Goal: Find specific page/section: Find specific page/section

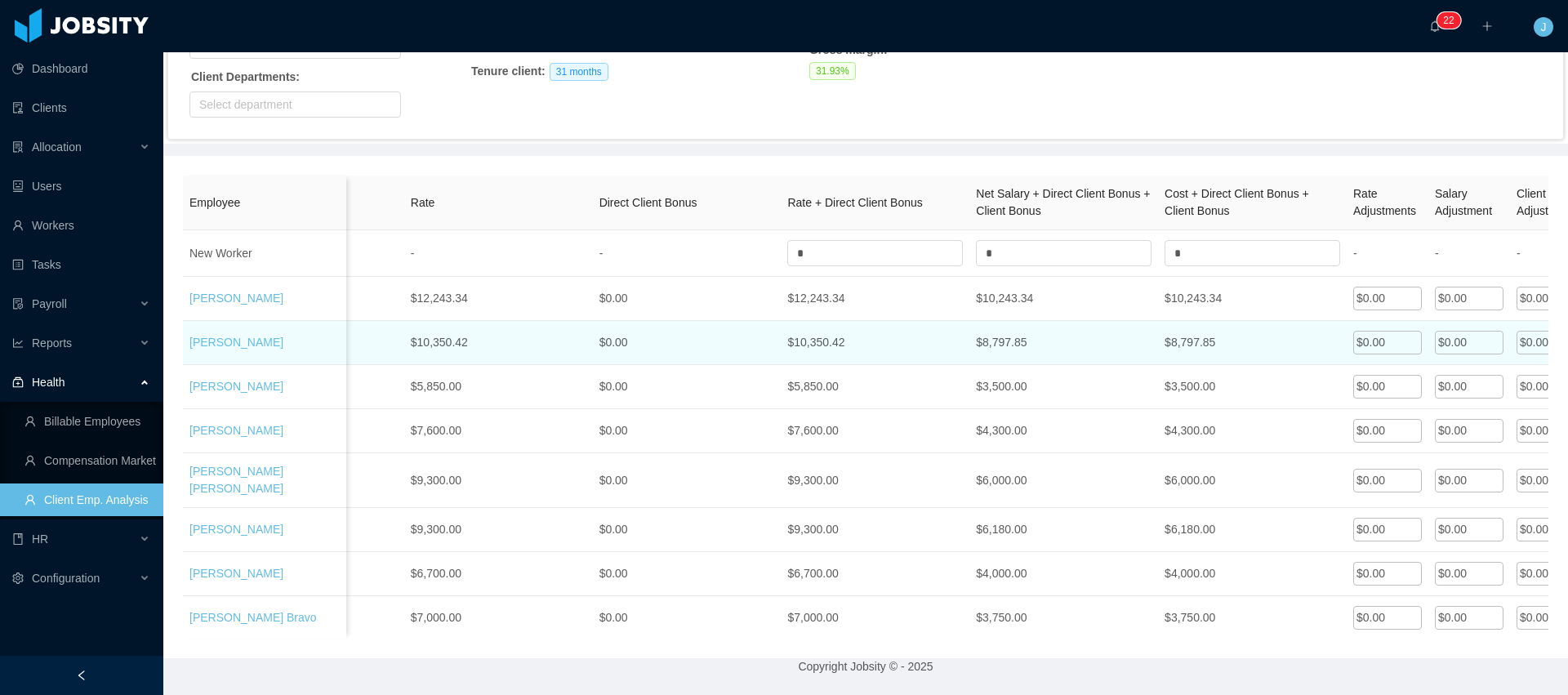
scroll to position [0, 1204]
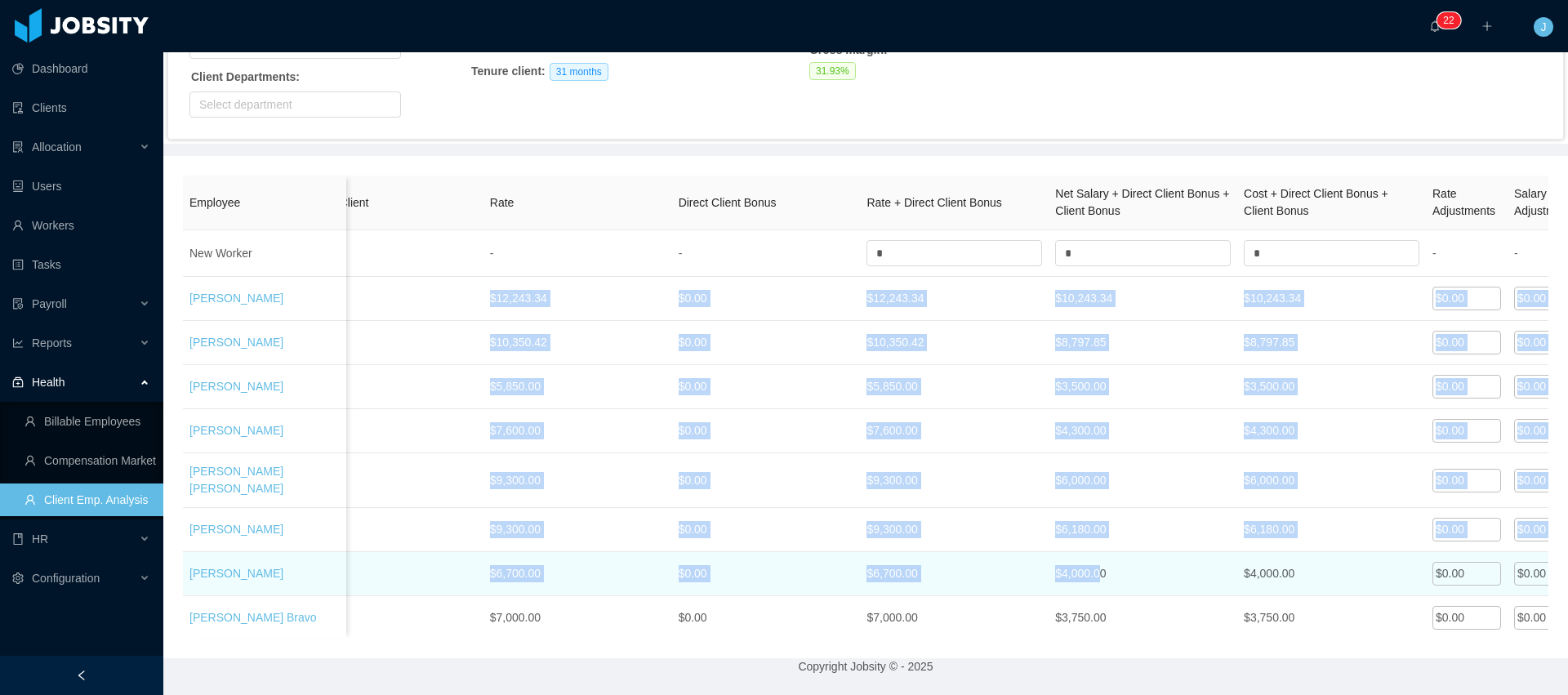
drag, startPoint x: 176, startPoint y: 287, endPoint x: 1107, endPoint y: 564, distance: 971.3
click at [1107, 564] on div "Employee Main Job Title Tech Seniority Market Seniority location Tenure Jobsity…" at bounding box center [866, 408] width 1405 height 502
copy tbody "1 1 $12,243.34 $0.00 $12,243.34 $10,243.34 $10,243.34 $0.00 $0.00 $0.00 -% -% 1…"
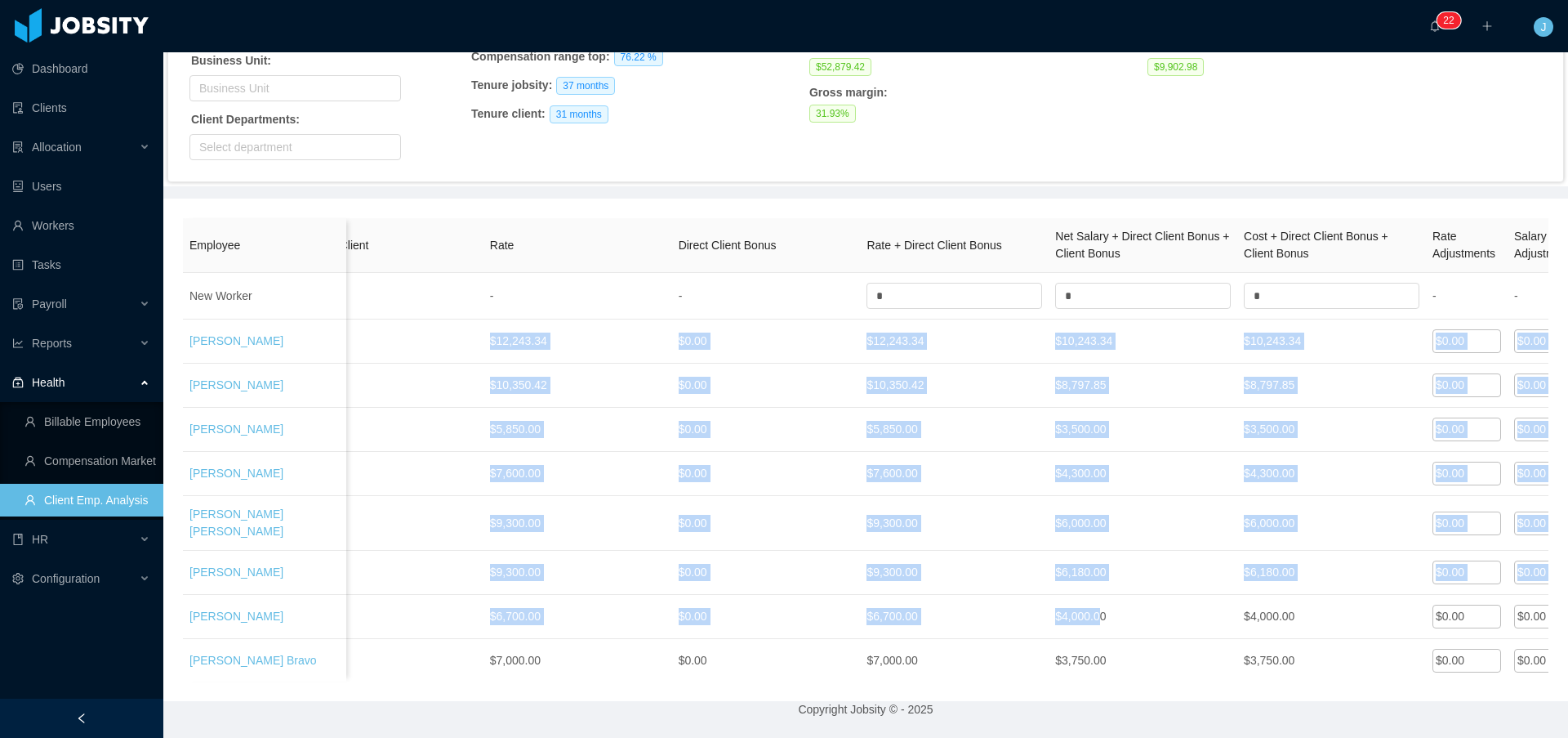
scroll to position [205, 0]
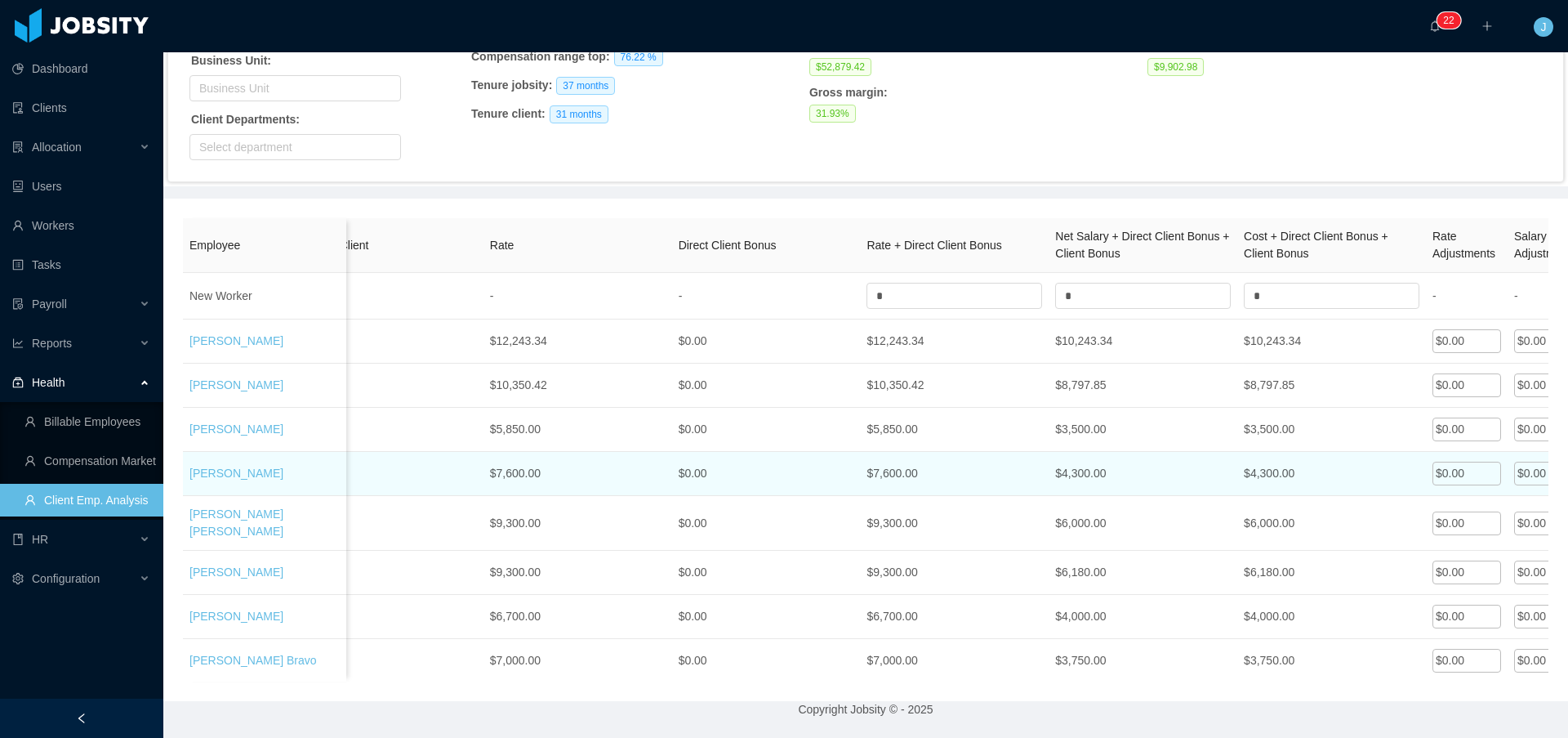
click at [806, 454] on td "$0.00" at bounding box center [766, 473] width 188 height 44
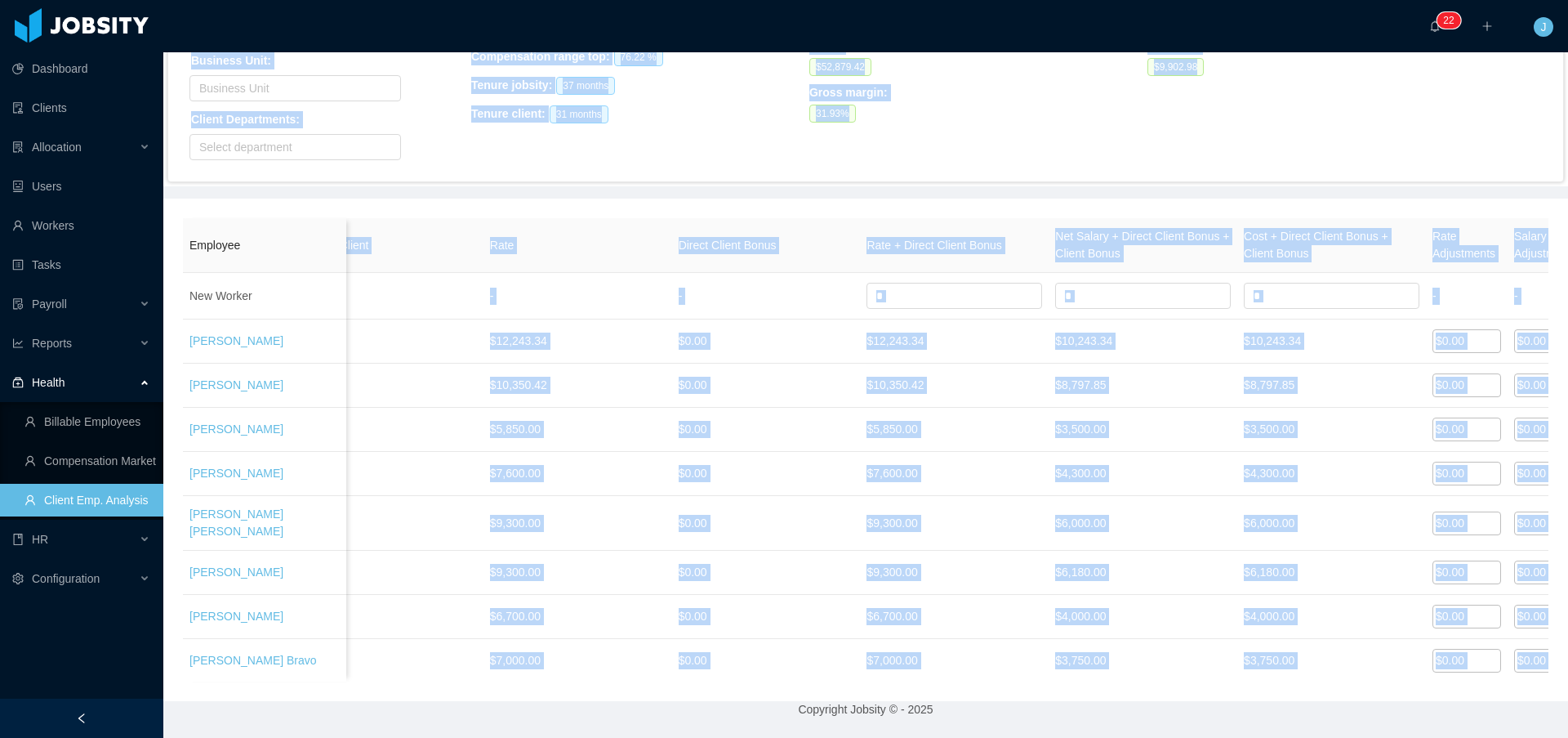
drag, startPoint x: 188, startPoint y: 231, endPoint x: 1278, endPoint y: 181, distance: 1091.1
click at [1278, 181] on div "Client: Search clients ****** Kenect Business Unit: Business Unit Client Depart…" at bounding box center [866, 329] width 1405 height 745
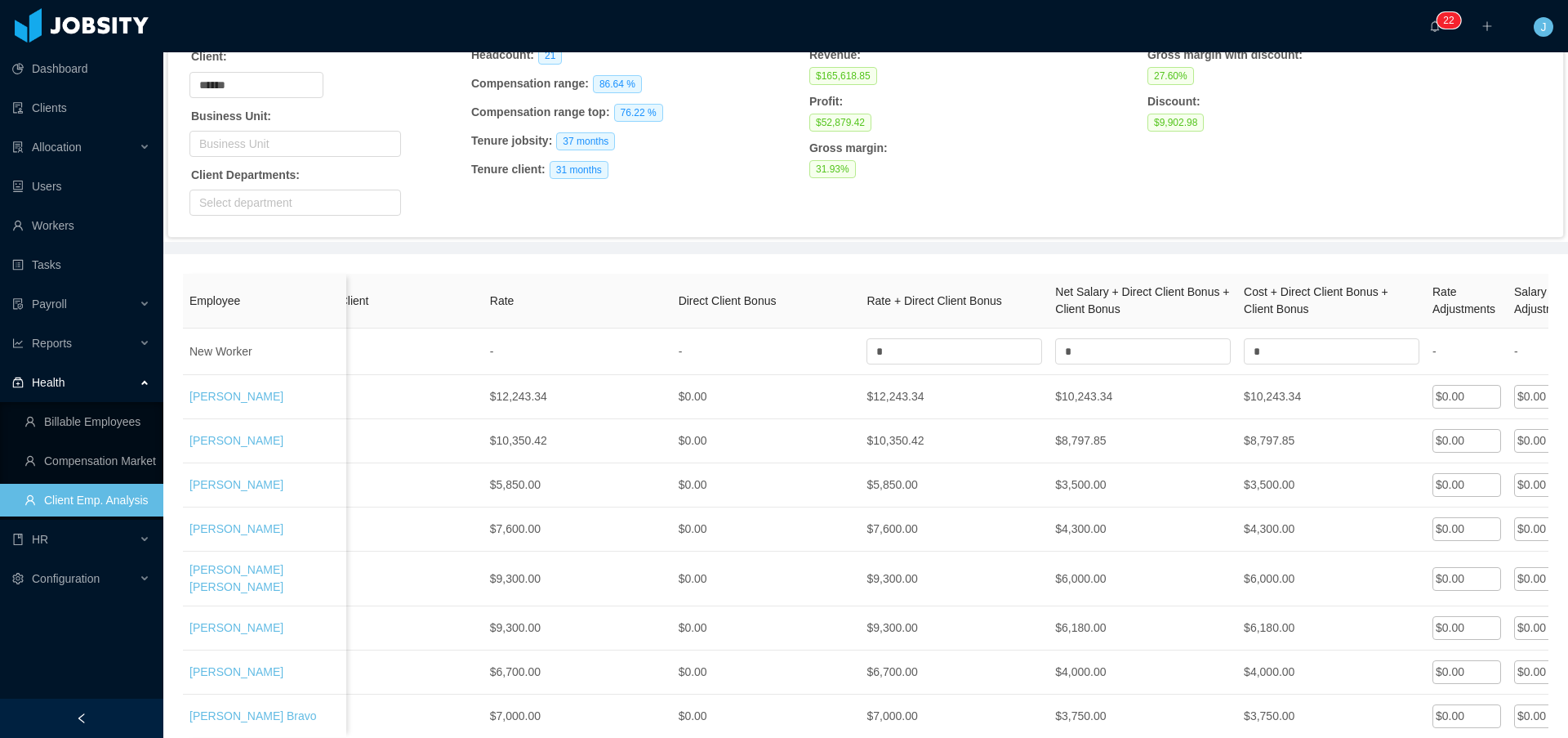
click at [775, 265] on div "Employee Main Job Title Tech Seniority Market Seniority location Tenure Jobsity…" at bounding box center [866, 505] width 1405 height 502
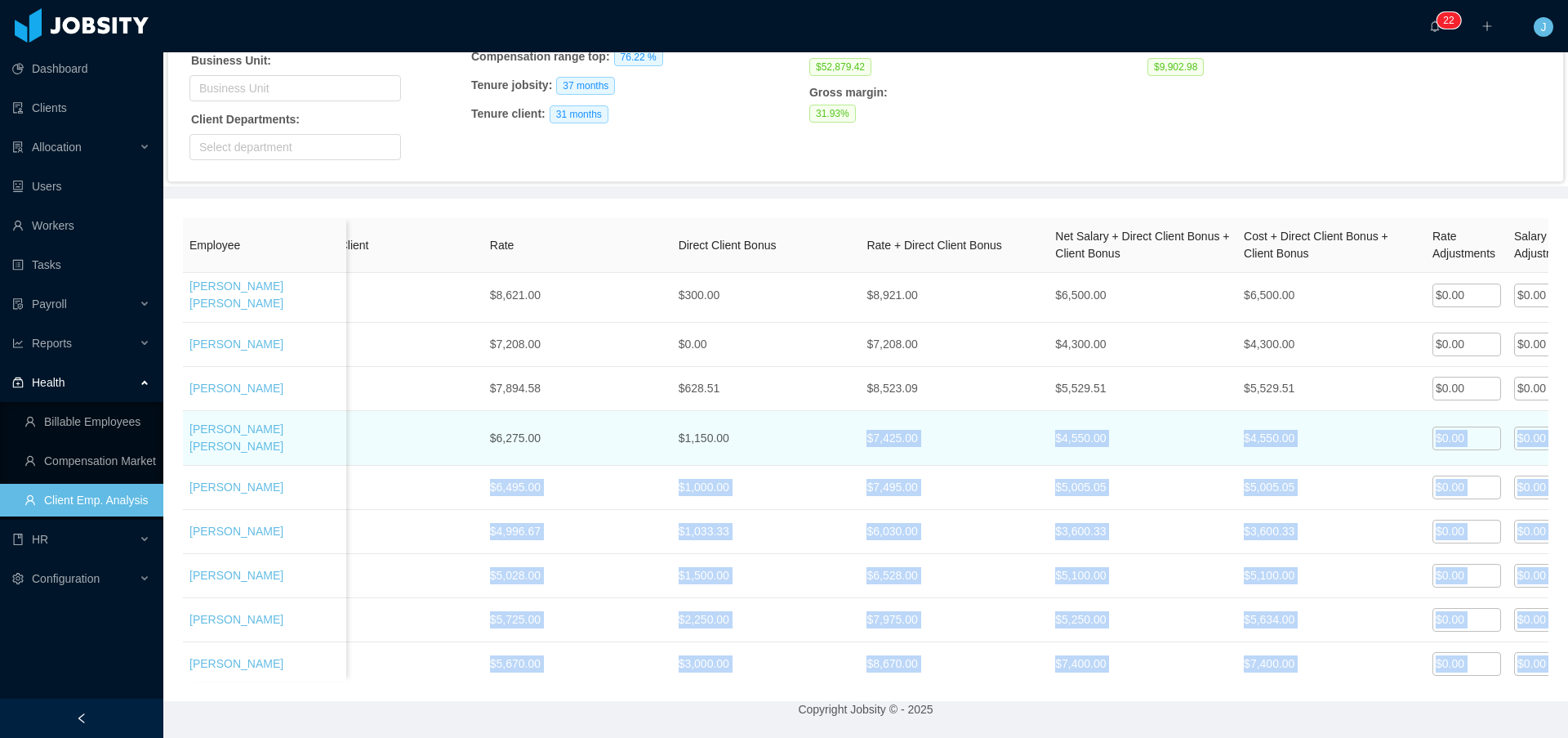
drag, startPoint x: 174, startPoint y: 650, endPoint x: 817, endPoint y: 386, distance: 695.1
click at [817, 386] on div "Employee Main Job Title Tech Seniority Market Seniority location Tenure Jobsity…" at bounding box center [866, 450] width 1405 height 502
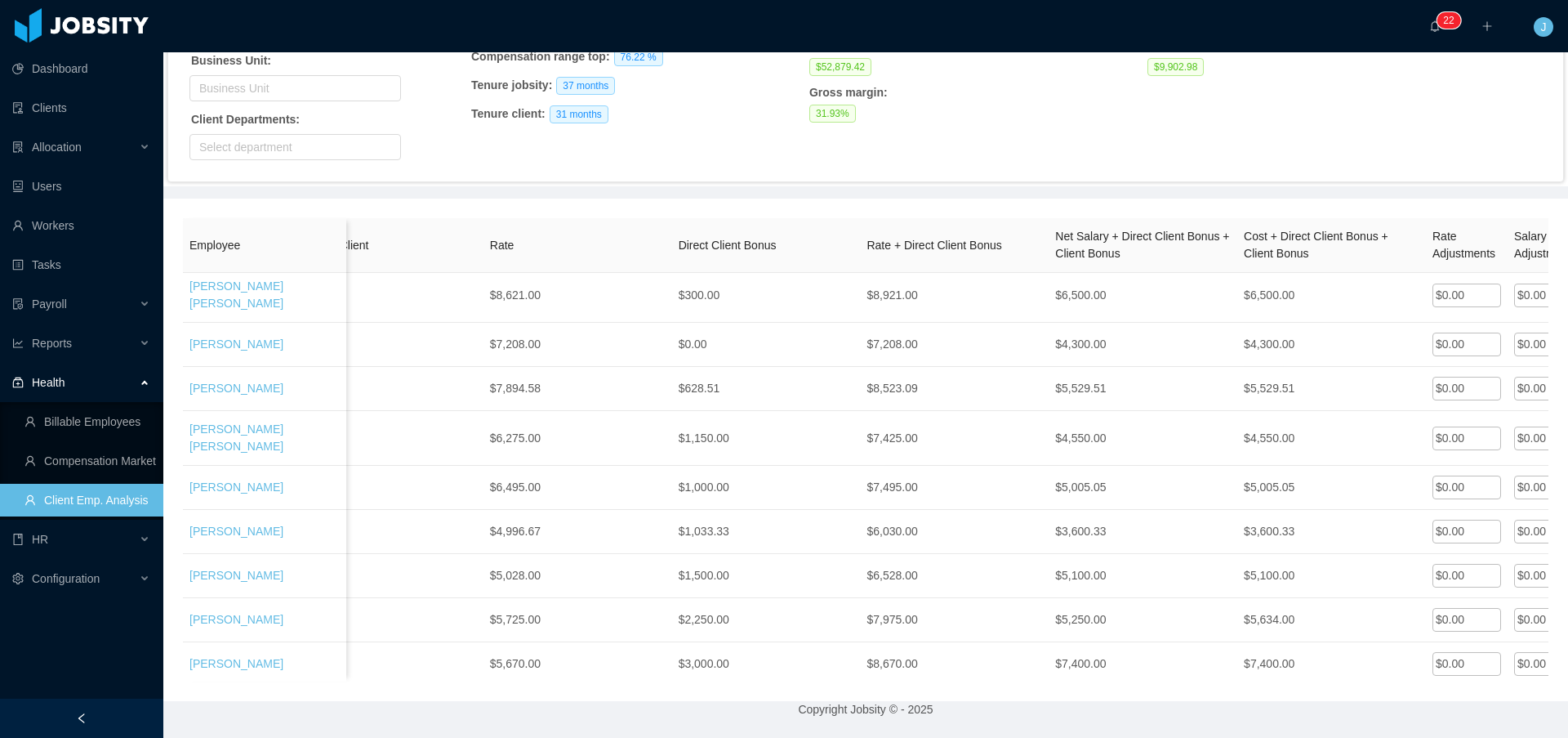
click at [1345, 686] on td "$5,699.35" at bounding box center [1331, 708] width 188 height 44
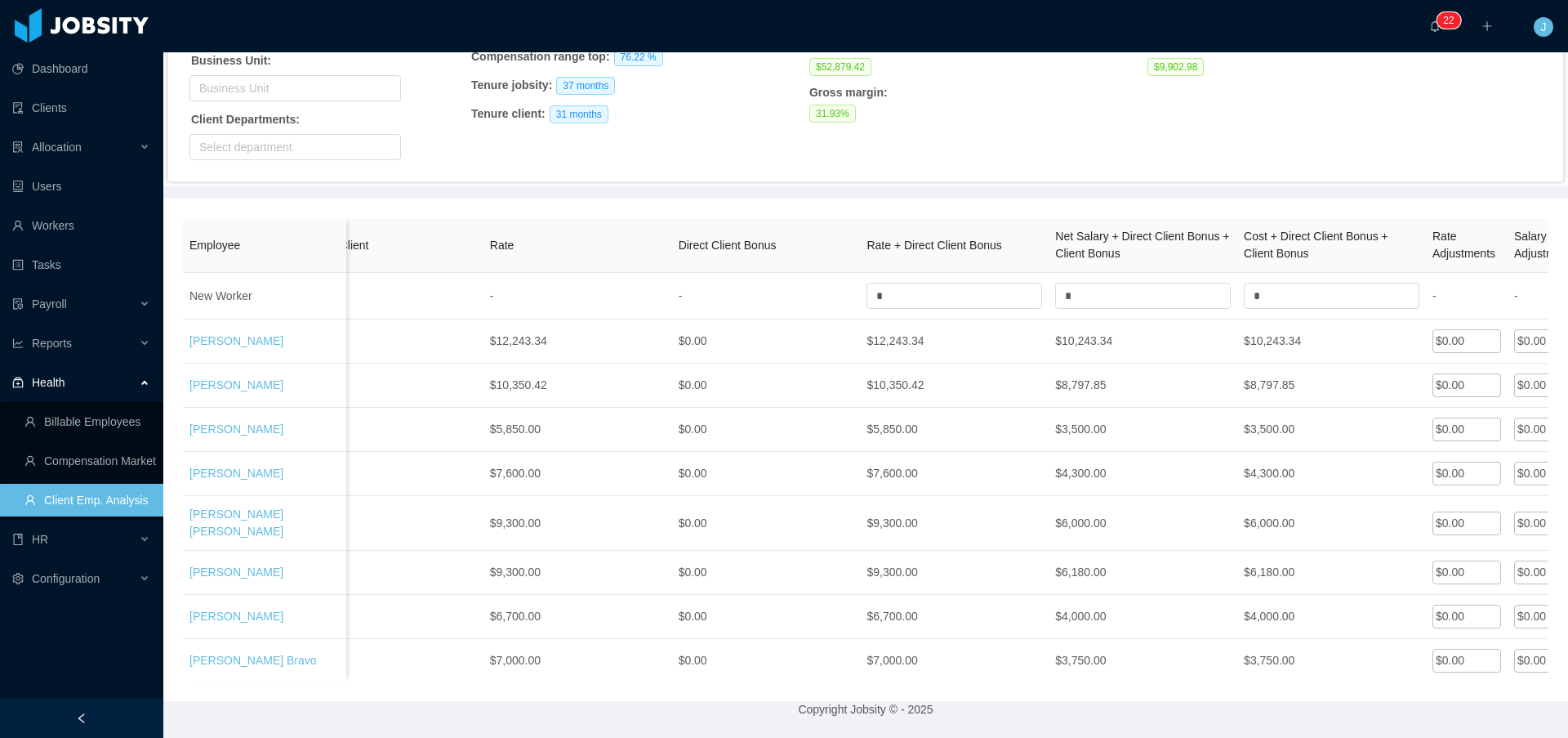
drag, startPoint x: 1341, startPoint y: 659, endPoint x: 215, endPoint y: 217, distance: 1209.6
click at [215, 218] on div "Employee Main Job Title Tech Seniority Market Seniority location Tenure Jobsity…" at bounding box center [866, 450] width 1366 height 463
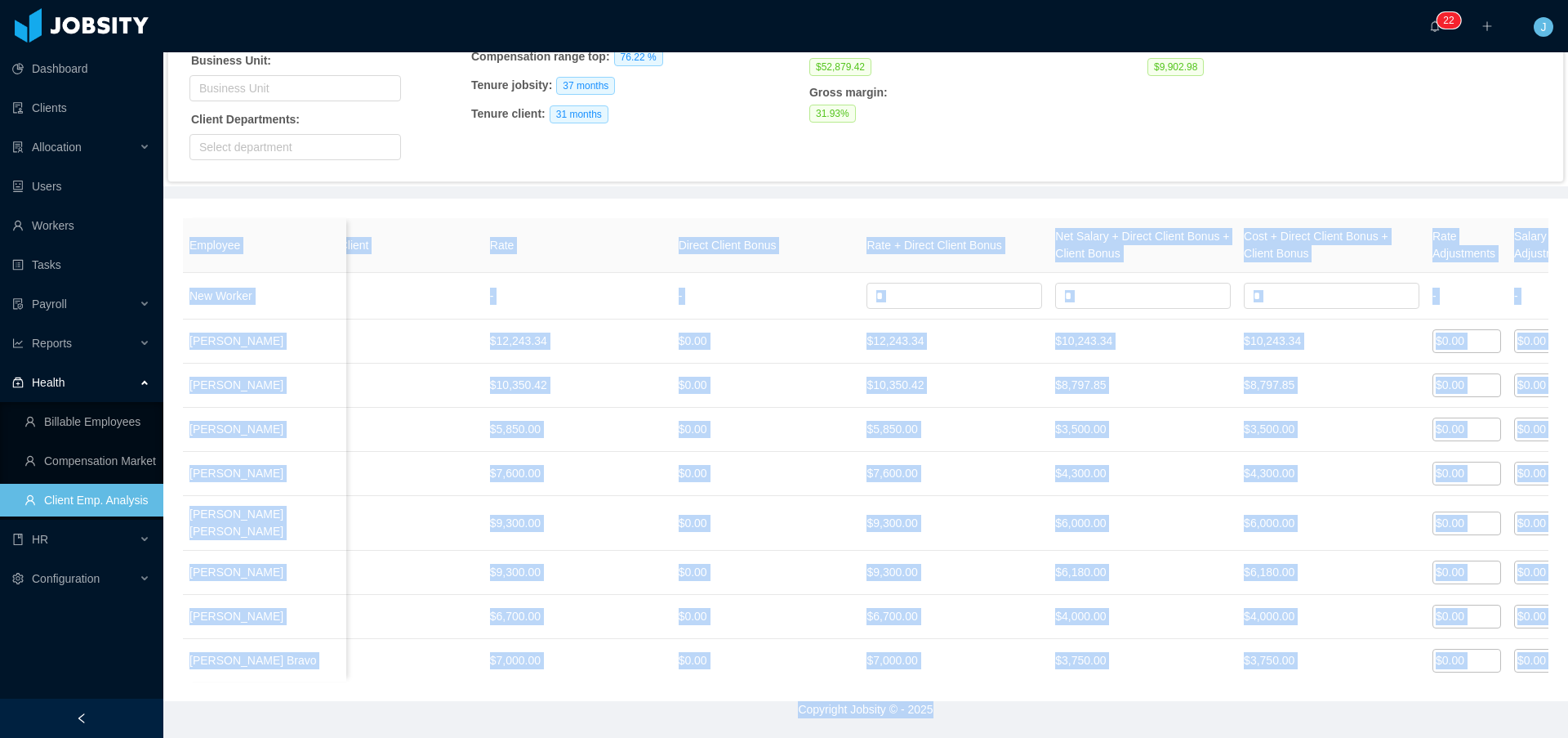
drag, startPoint x: 178, startPoint y: 223, endPoint x: 1194, endPoint y: 731, distance: 1135.9
click at [1194, 544] on main "Home / Client Employee Analysis / Client Employee Analysis Client: Search clien…" at bounding box center [866, 202] width 1405 height 686
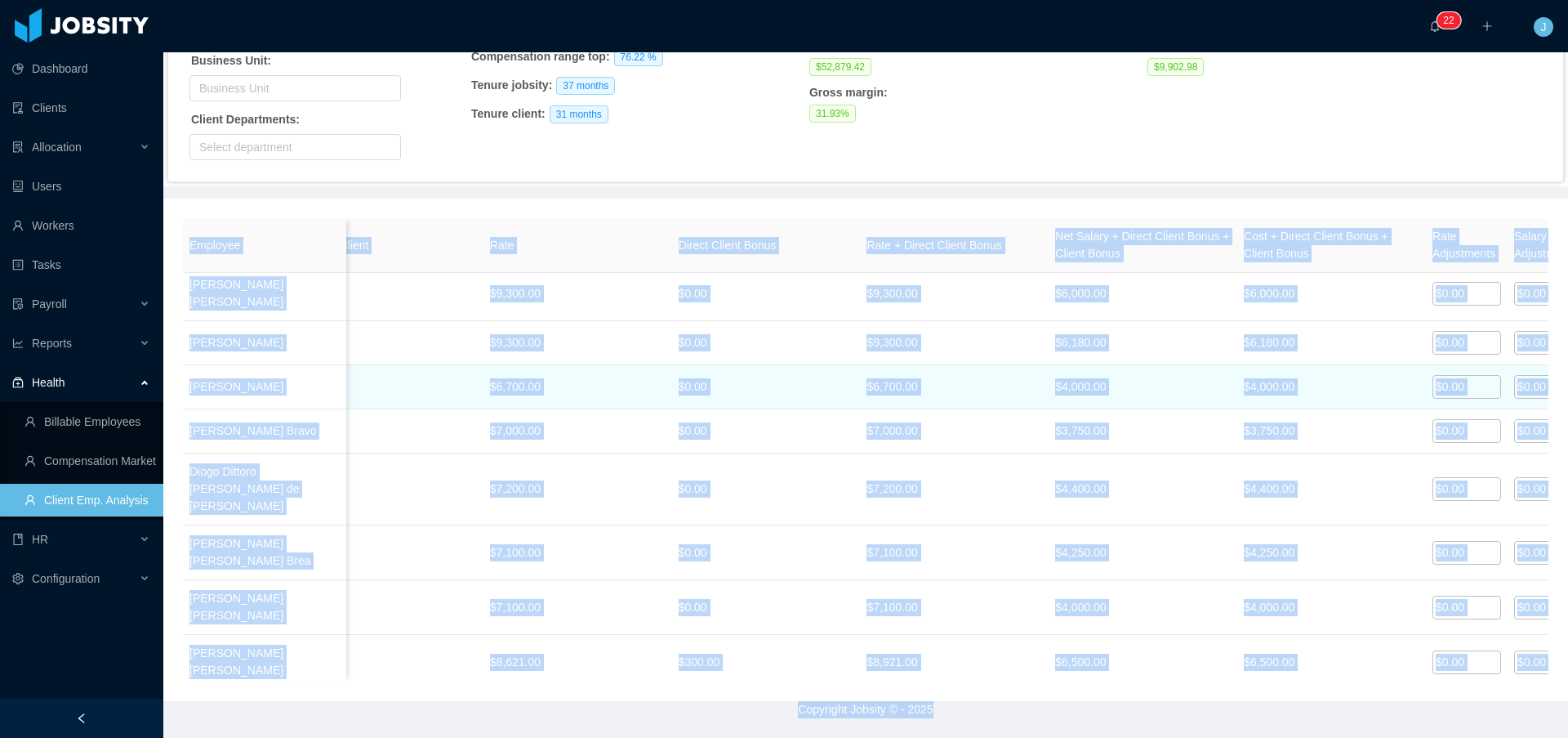
scroll to position [484, 1183]
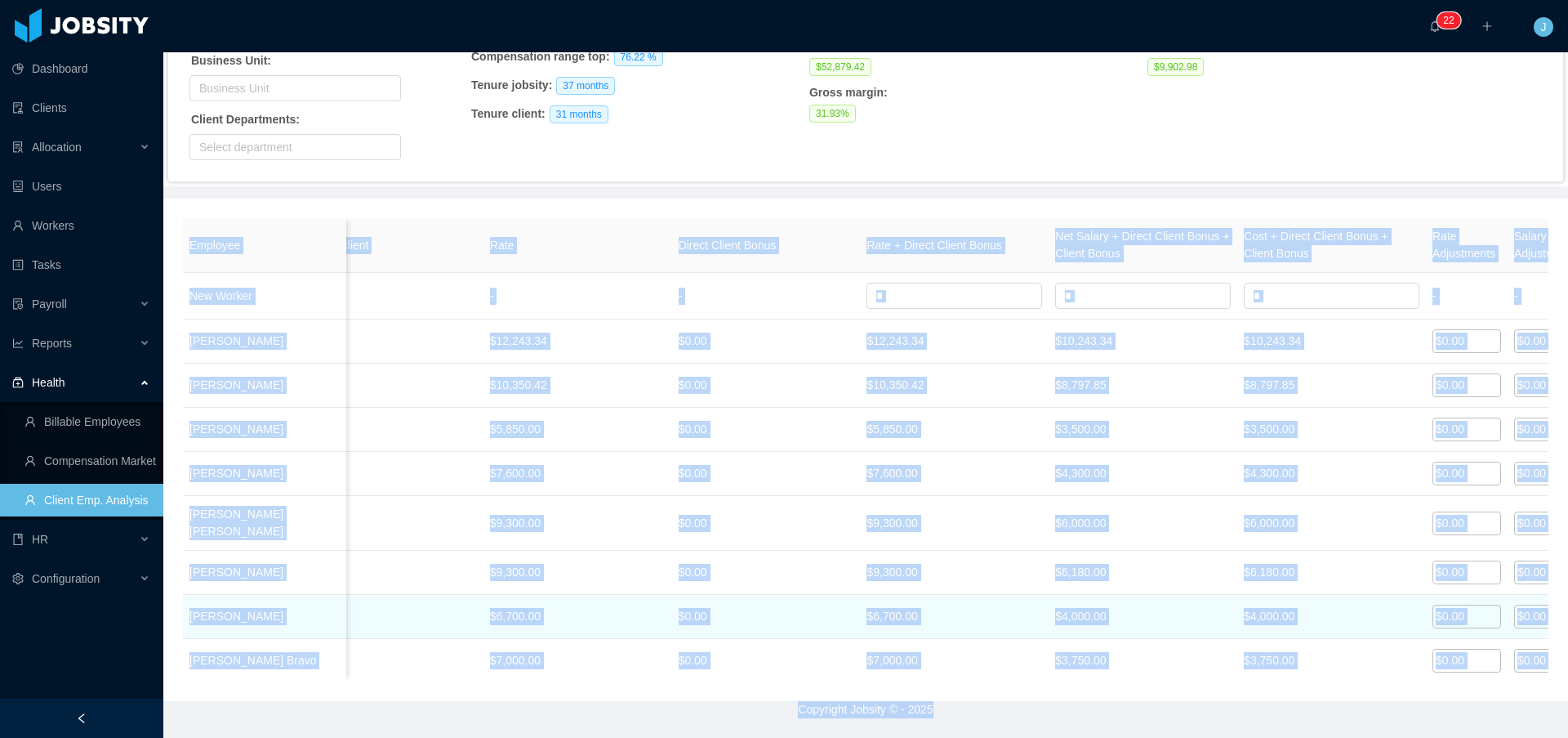
copy main "Tenure Jobsity Tenure Client Rate Direct Client Bonus Rate + Direct Client Bonu…"
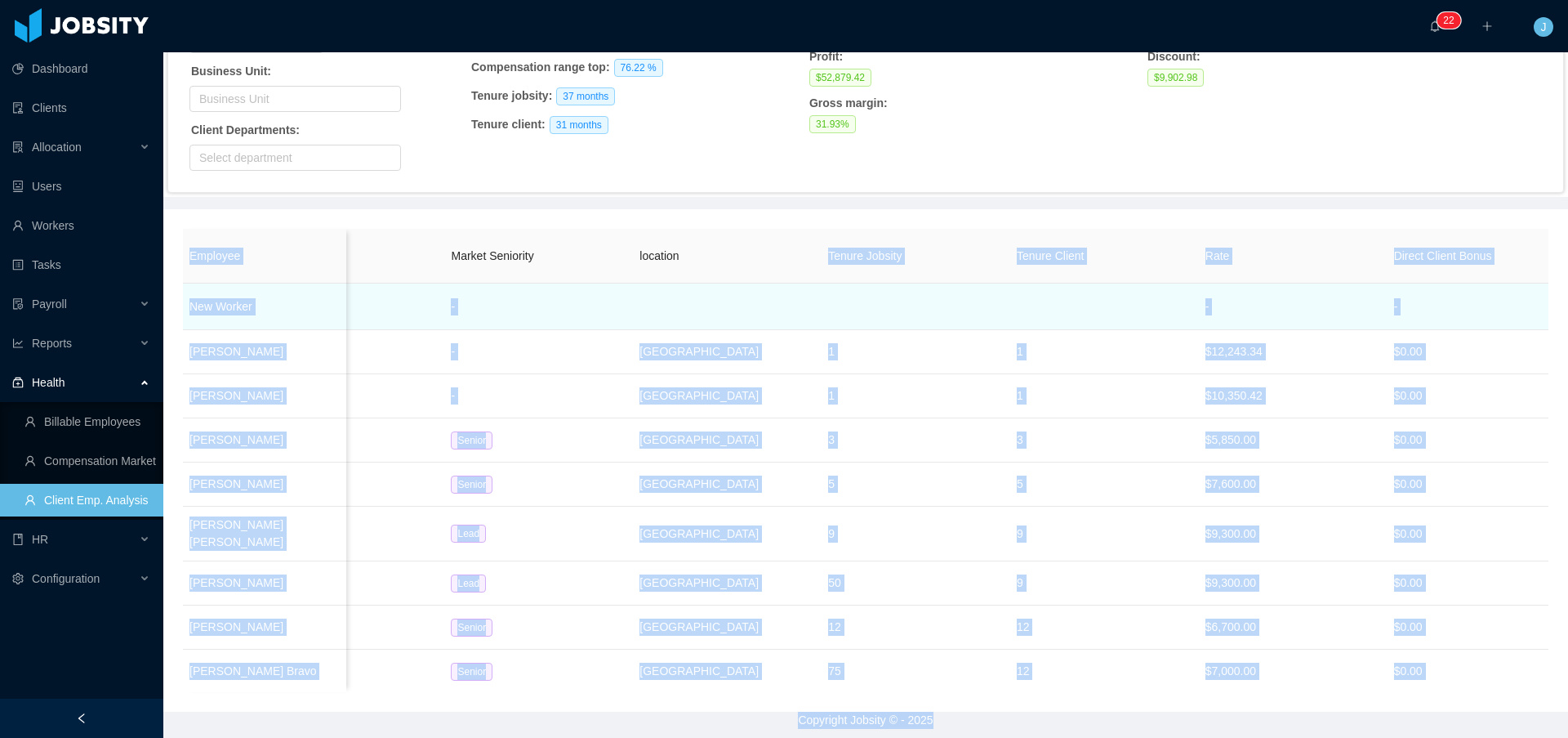
scroll to position [0, 514]
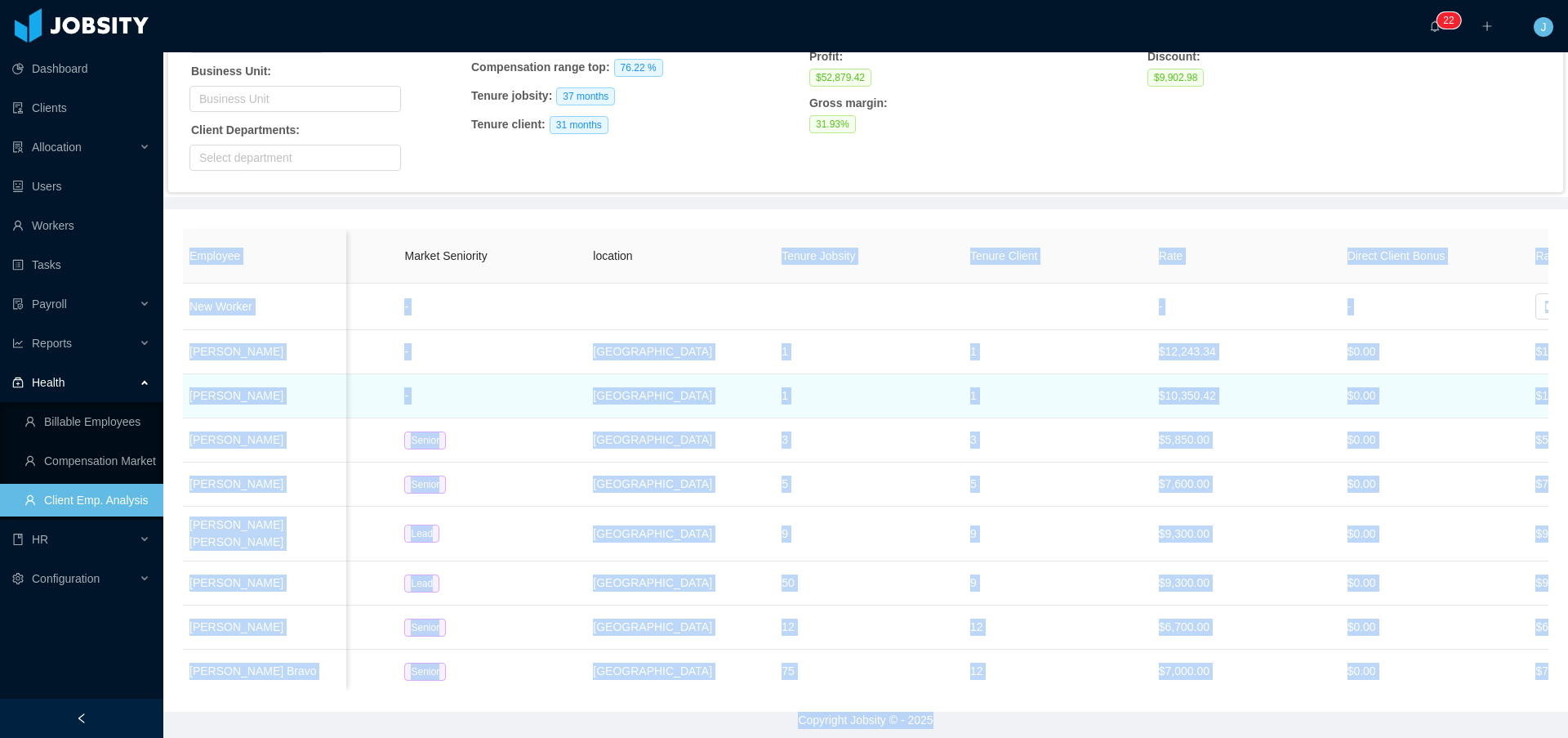
click at [929, 397] on td "1" at bounding box center [869, 396] width 188 height 44
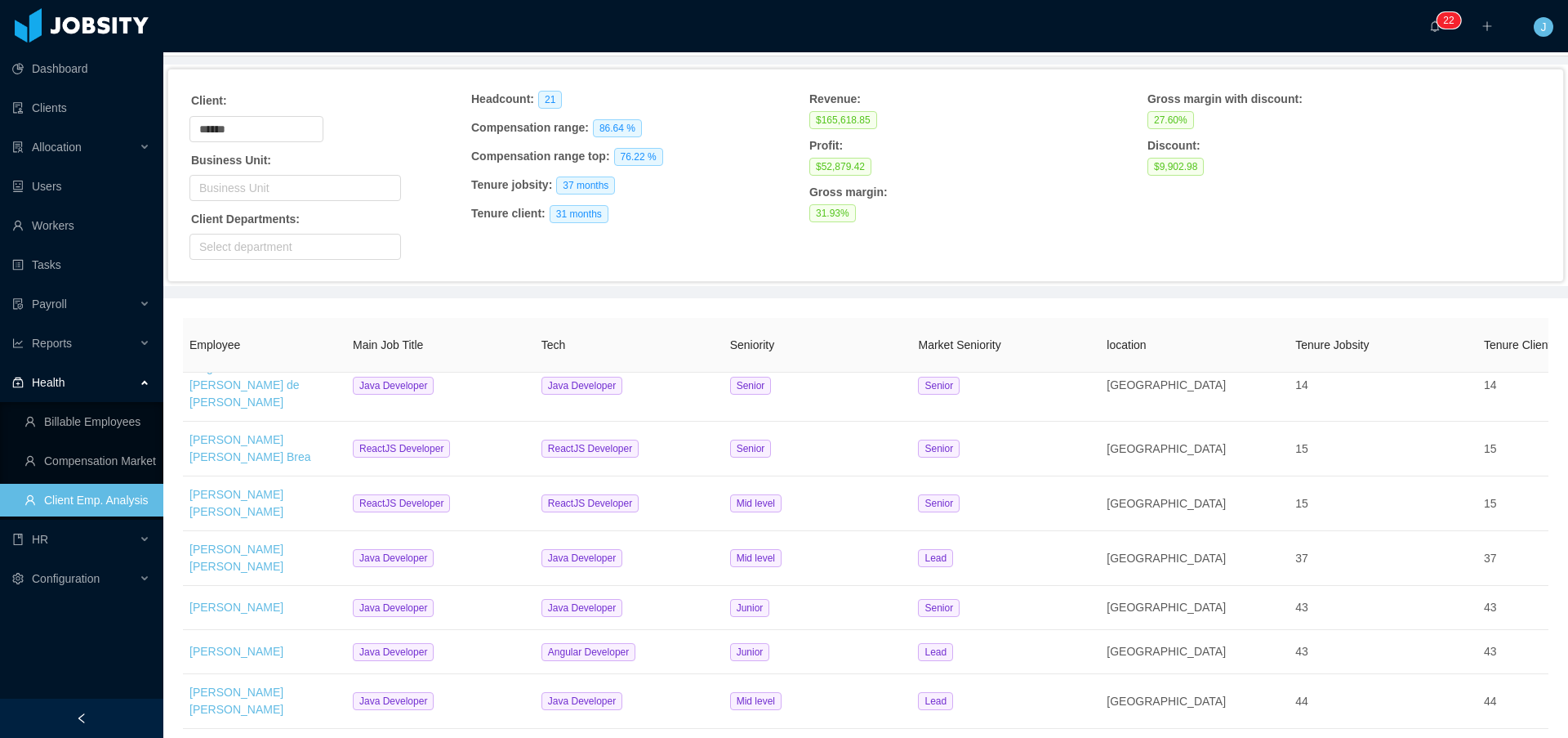
scroll to position [90, 0]
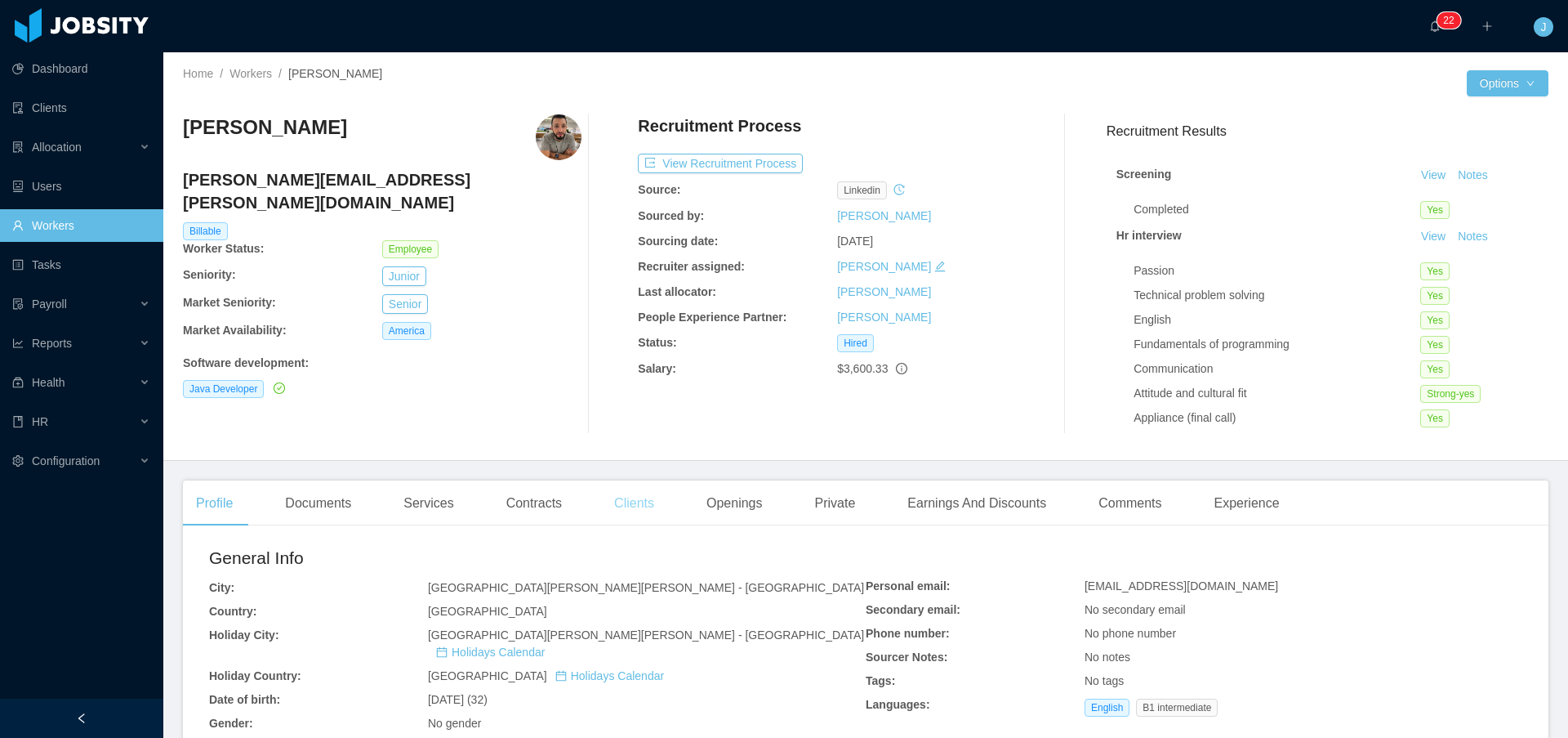
click at [665, 509] on div "Clients" at bounding box center [634, 503] width 66 height 46
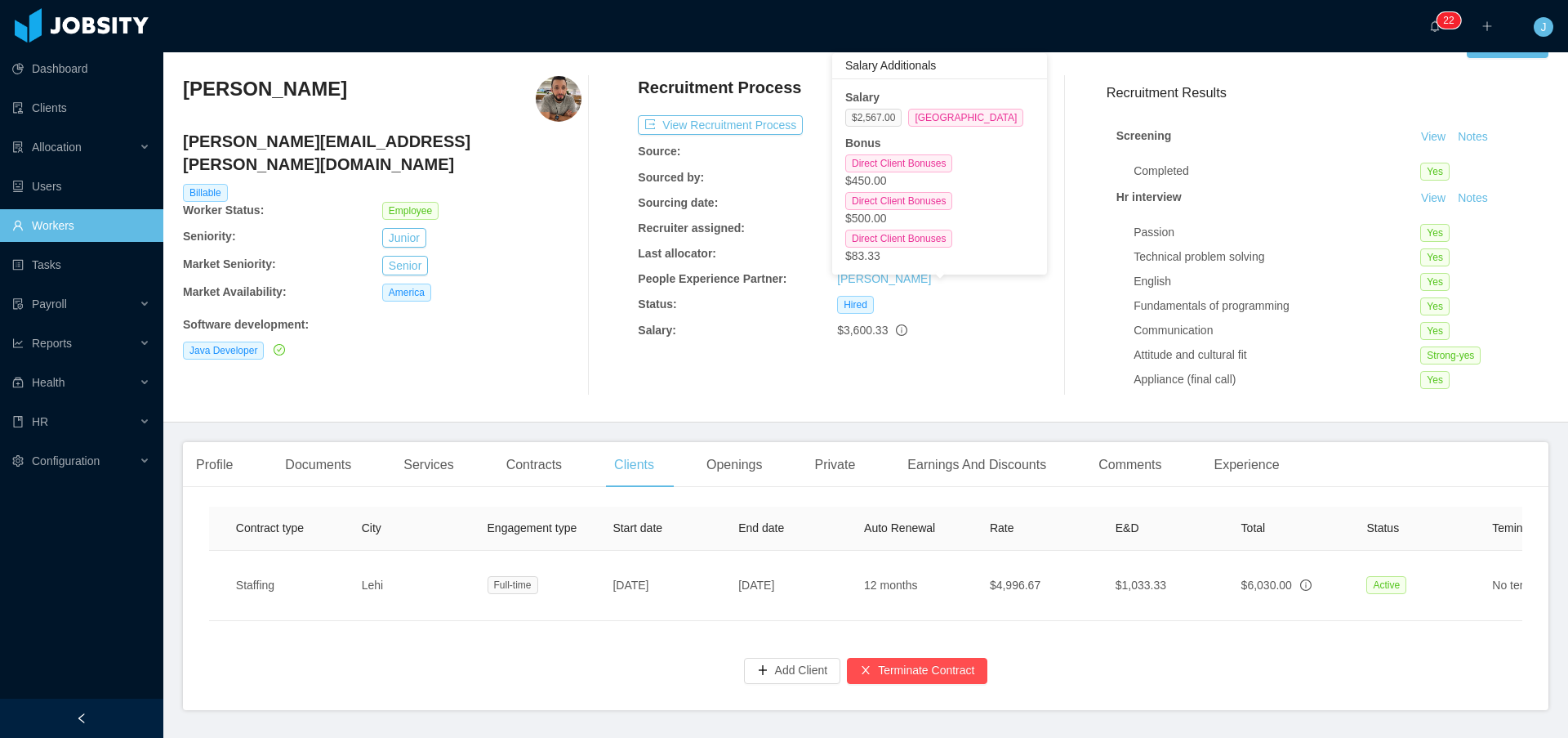
scroll to position [33, 0]
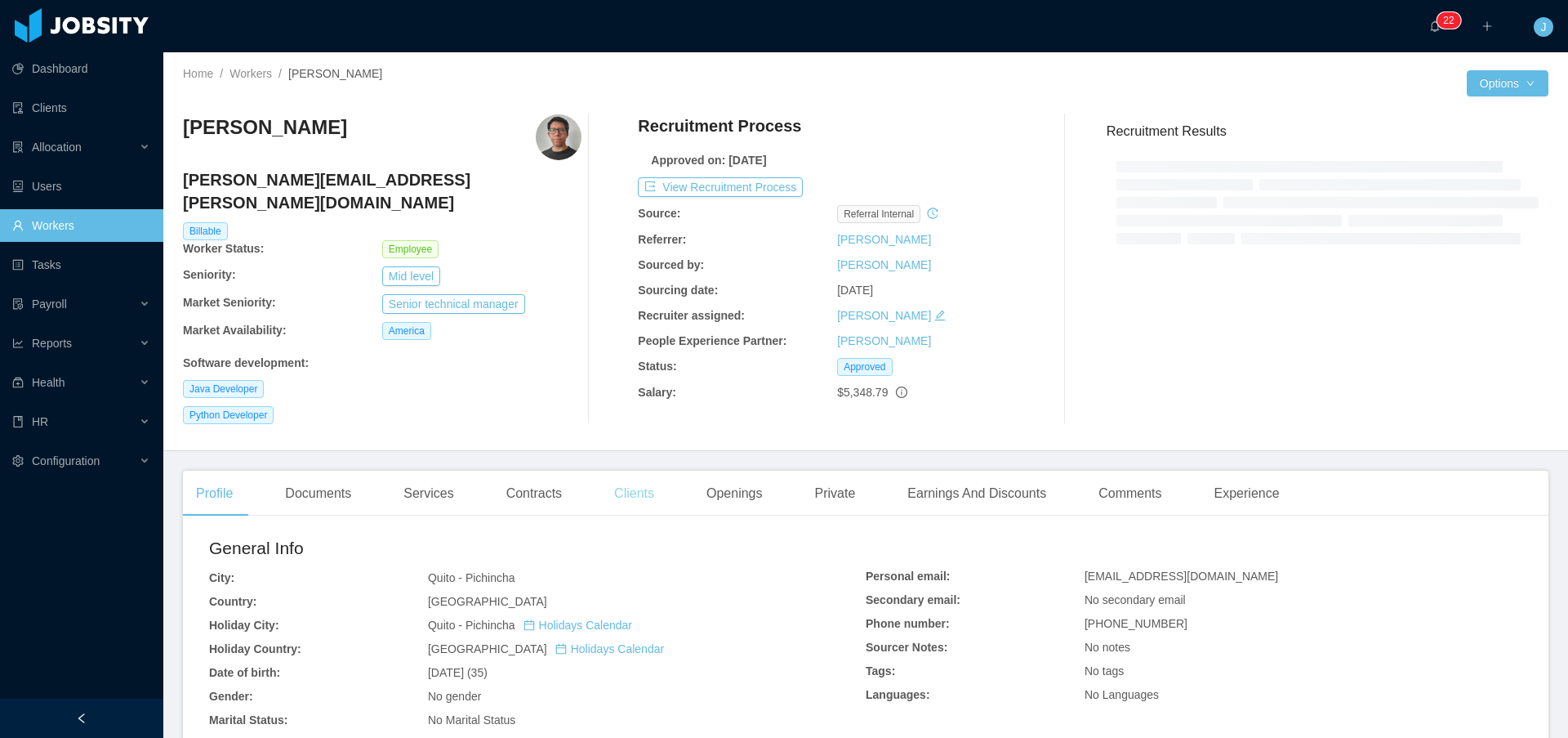
click at [643, 481] on div "Clients" at bounding box center [634, 494] width 66 height 46
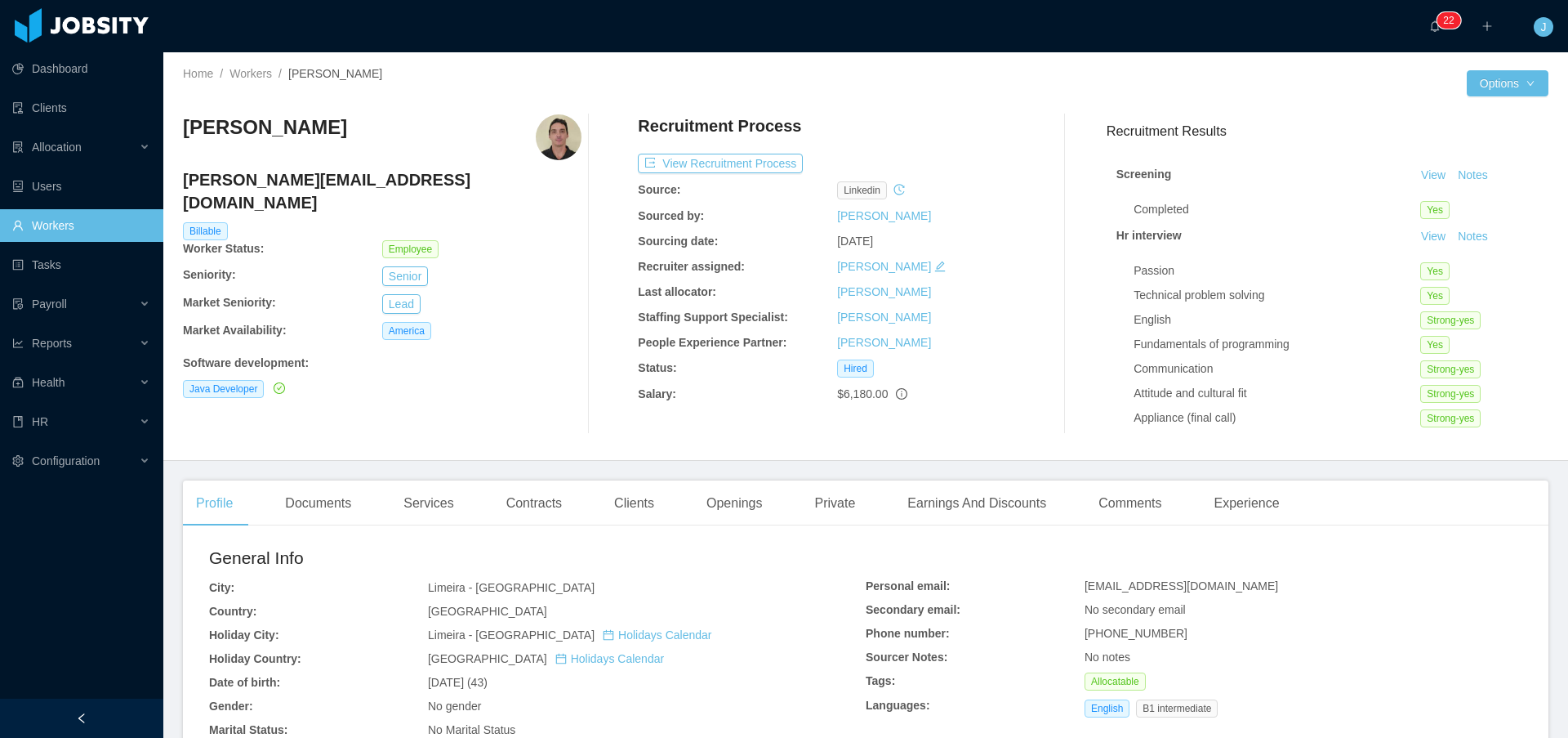
click at [636, 473] on main "Home / Workers / Henrique Zerbato / Options Henrique Zerbato henrique.zerbato@j…" at bounding box center [866, 395] width 1405 height 686
click at [640, 496] on div "Clients" at bounding box center [634, 503] width 66 height 46
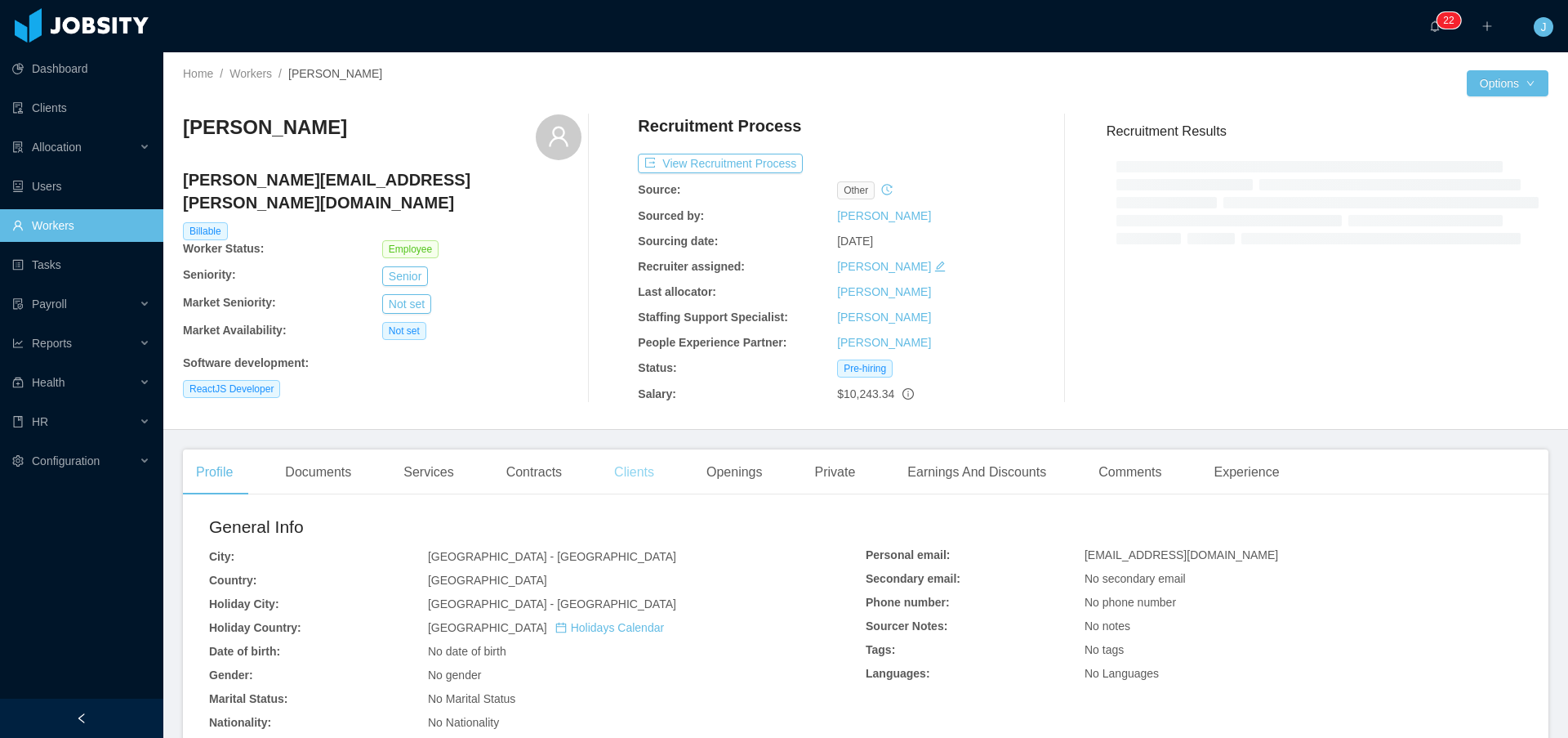
click at [649, 465] on div "Clients" at bounding box center [634, 472] width 66 height 46
